Goal: Task Accomplishment & Management: Manage account settings

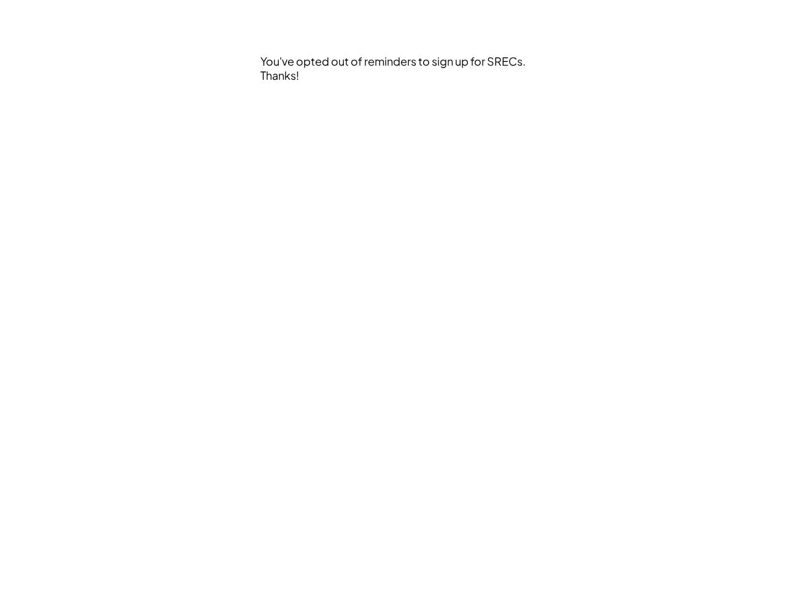
click at [393, 295] on div "You've opted out of reminders to sign up for SRECs. Thanks!" at bounding box center [392, 294] width 663 height 589
click at [394, 103] on div "You've opted out of reminders to sign up for SRECs. Thanks!" at bounding box center [394, 103] width 268 height 98
click at [393, 295] on div "You've opted out of reminders to sign up for SRECs. Thanks!" at bounding box center [392, 294] width 663 height 589
click at [394, 103] on div "You've opted out of reminders to sign up for SRECs. Thanks!" at bounding box center [394, 103] width 268 height 98
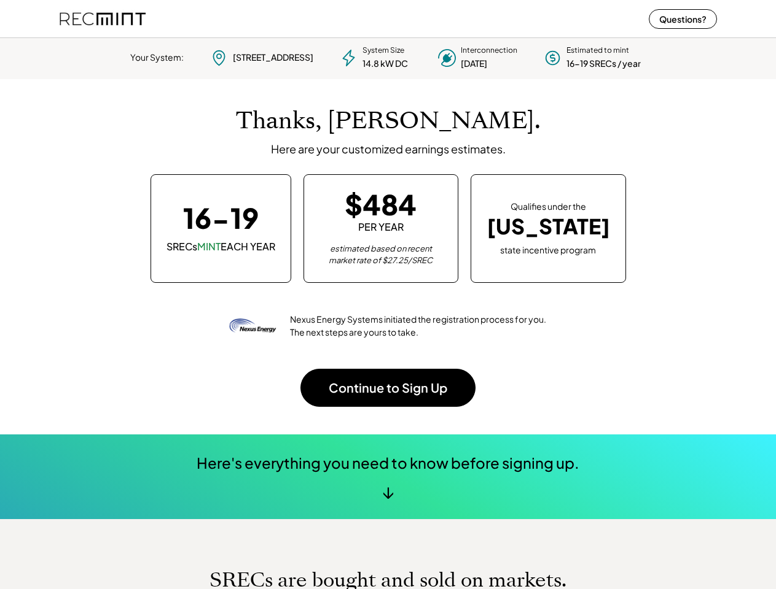
scroll to position [173, 343]
